Goal: Navigation & Orientation: Go to known website

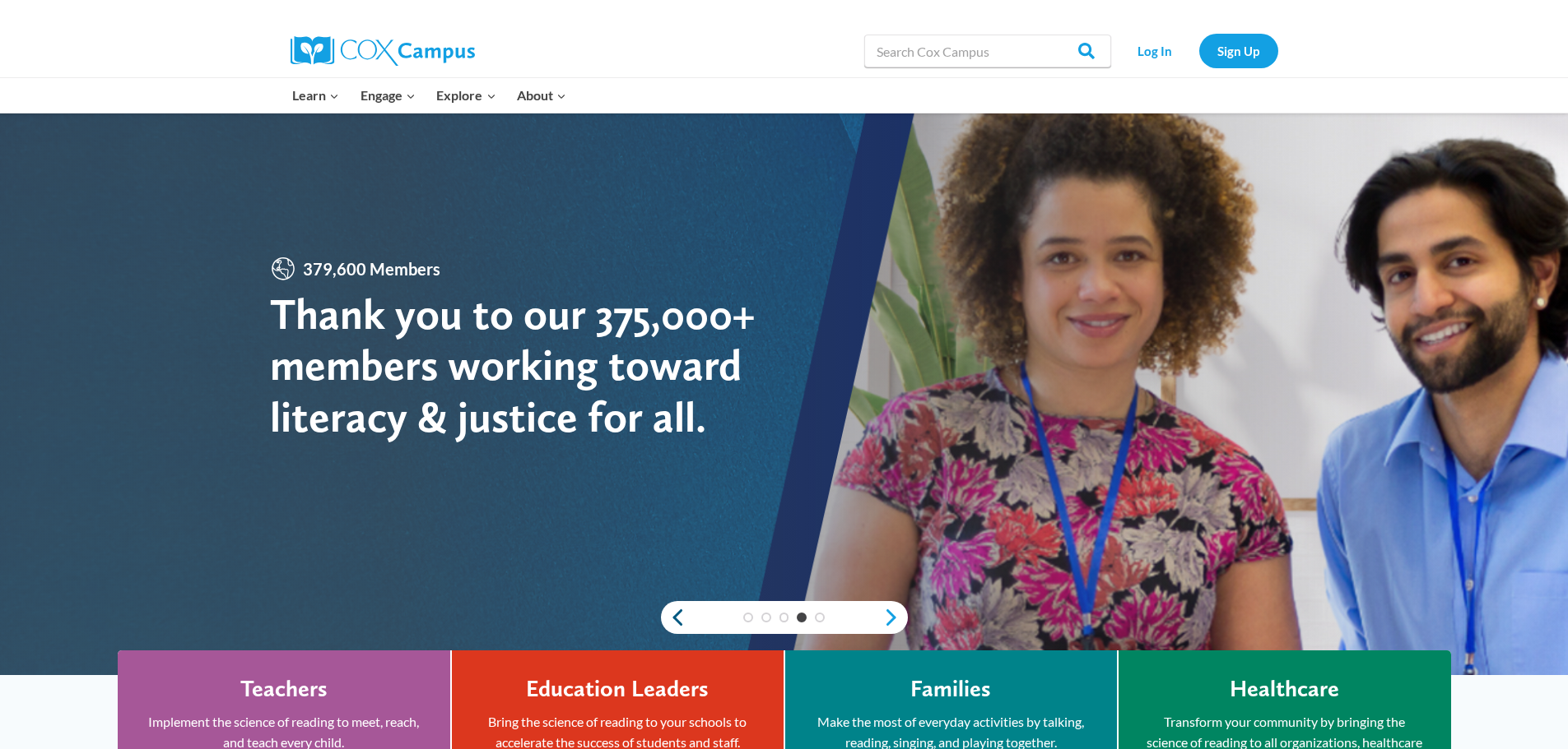
click at [680, 613] on link "Previous" at bounding box center [673, 618] width 25 height 20
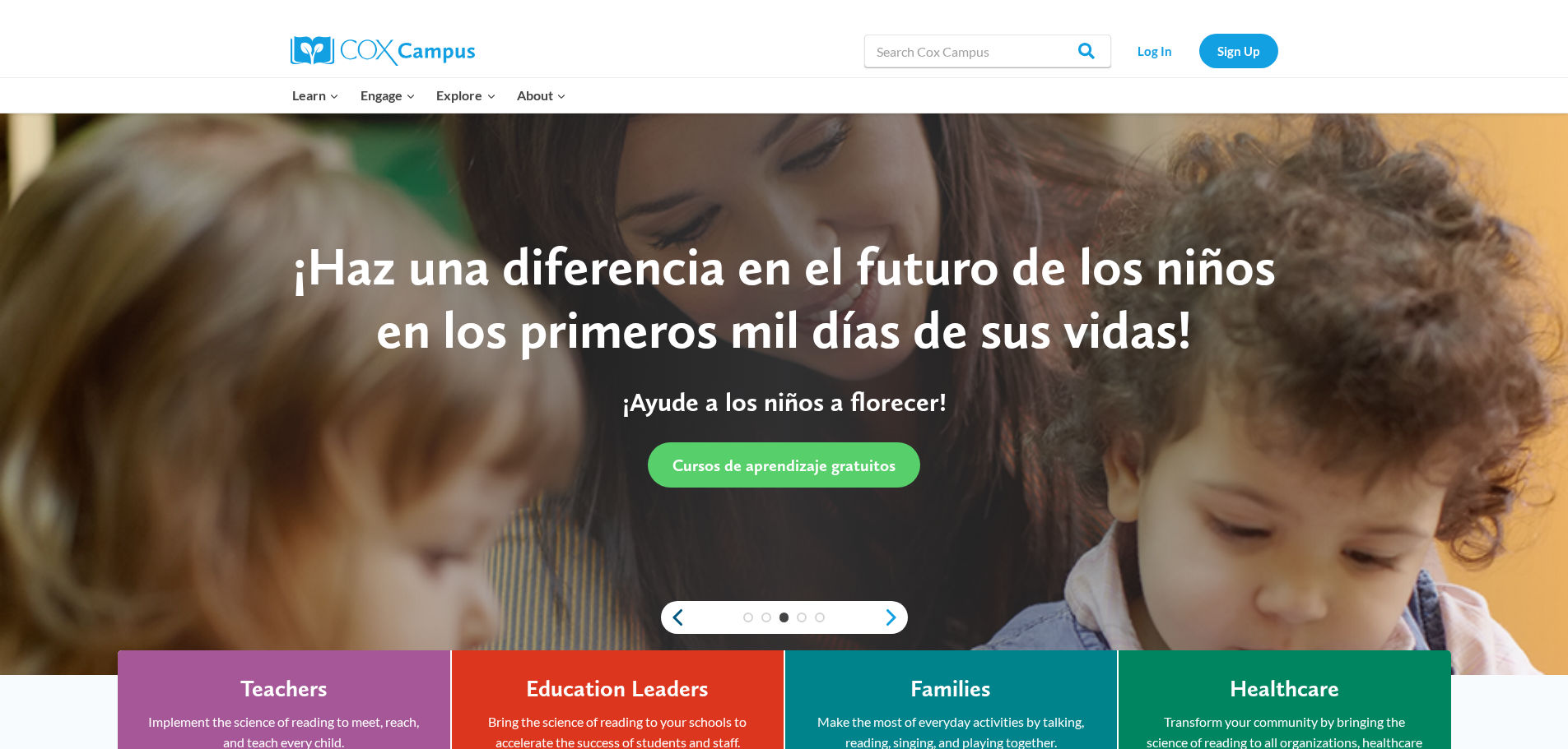
click at [680, 613] on div "1 2 3 4 5" at bounding box center [784, 618] width 247 height 33
click at [680, 613] on link "Previous" at bounding box center [673, 618] width 25 height 20
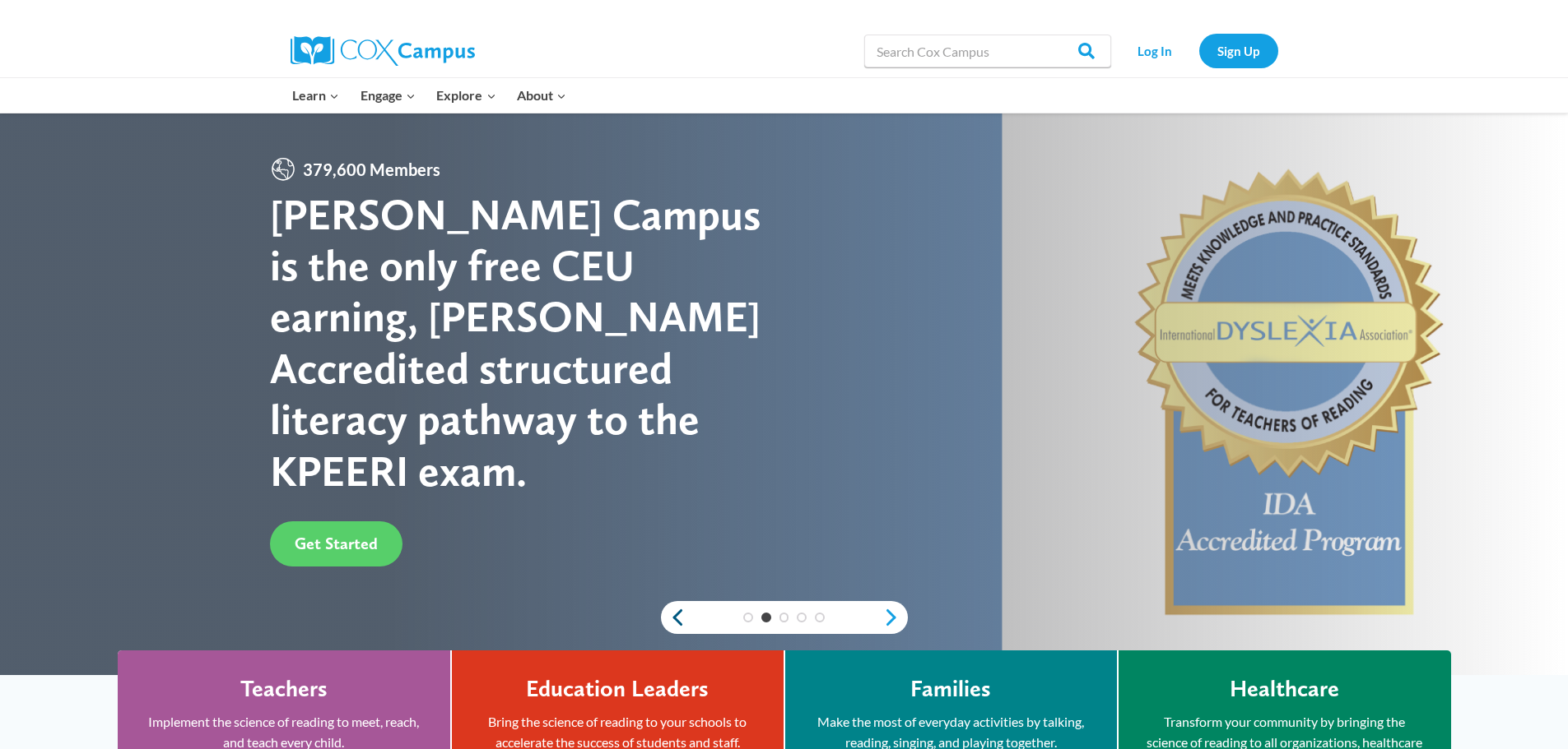
click at [681, 612] on link "Previous" at bounding box center [673, 618] width 25 height 20
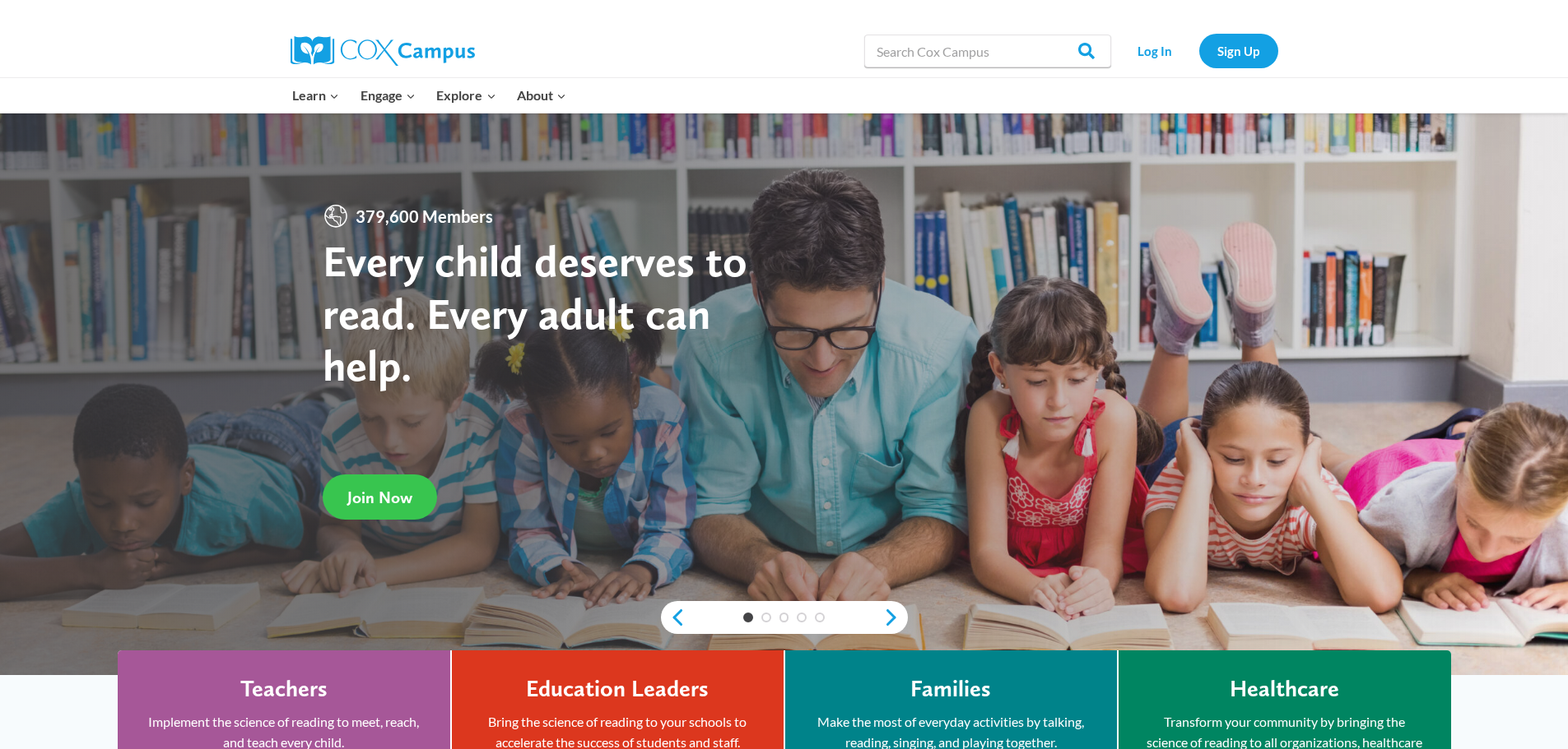
click at [391, 495] on span "Join Now" at bounding box center [379, 497] width 65 height 20
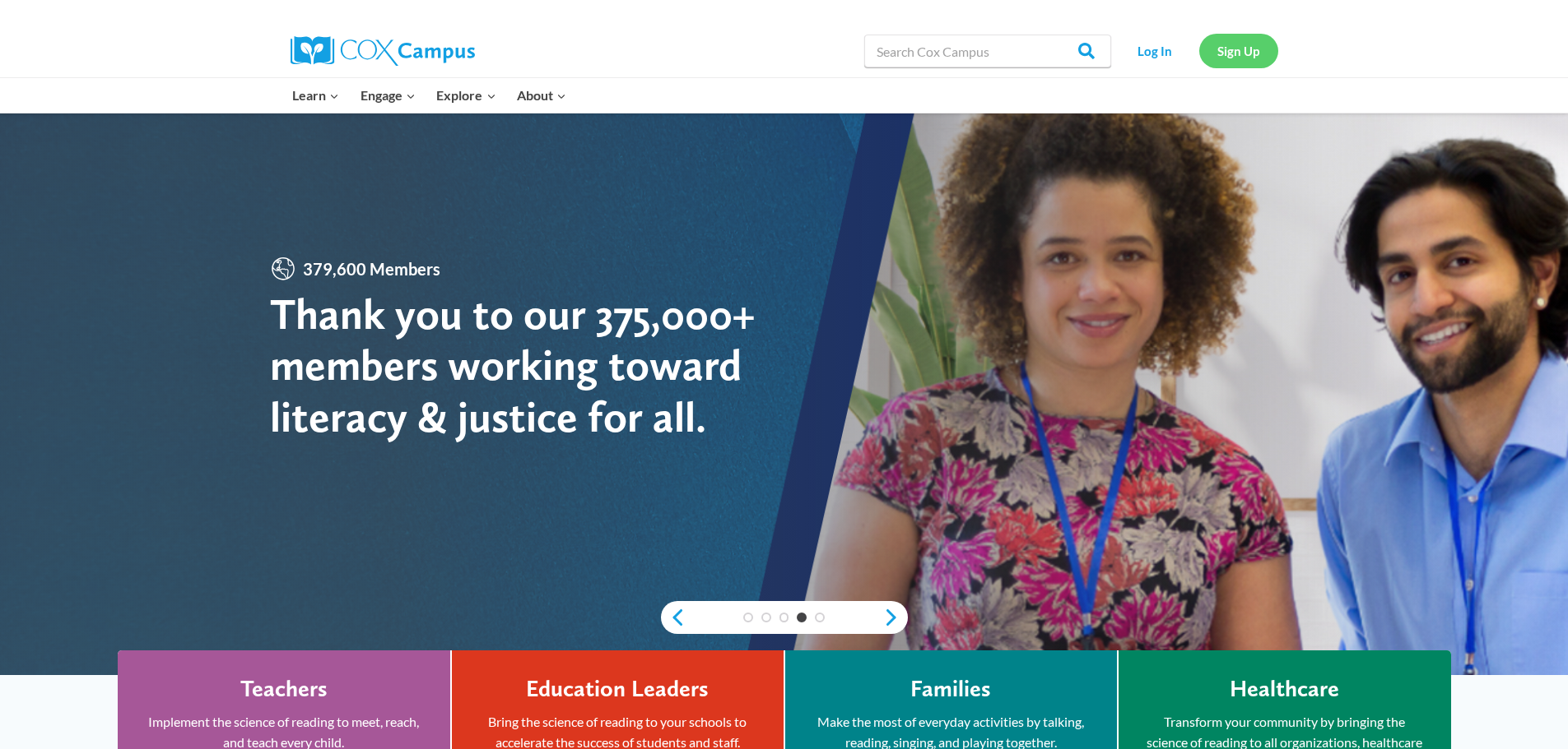
click at [1249, 38] on link "Sign Up" at bounding box center [1238, 51] width 79 height 34
